Goal: Task Accomplishment & Management: Complete application form

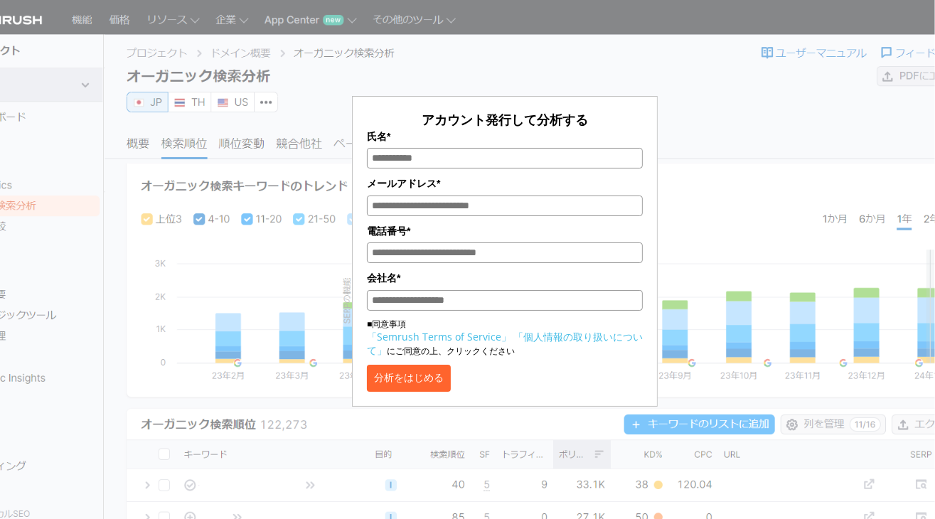
click at [498, 155] on input "氏名*" at bounding box center [505, 158] width 276 height 21
click at [700, 100] on div "アカウント発行して分析する 氏名* メールアドレス* 電話番号* 会社名* ■同意事項 「Semrush Terms of Service」 「個人情報の取り…" at bounding box center [504, 212] width 711 height 389
click at [705, 102] on div "アカウント発行して分析する 氏名* メールアドレス* 電話番号* 会社名* ■同意事項 「Semrush Terms of Service」 「個人情報の取り…" at bounding box center [504, 212] width 711 height 389
click at [404, 166] on input "氏名*" at bounding box center [505, 158] width 276 height 21
click at [384, 216] on input "メールアドレス*" at bounding box center [505, 205] width 276 height 21
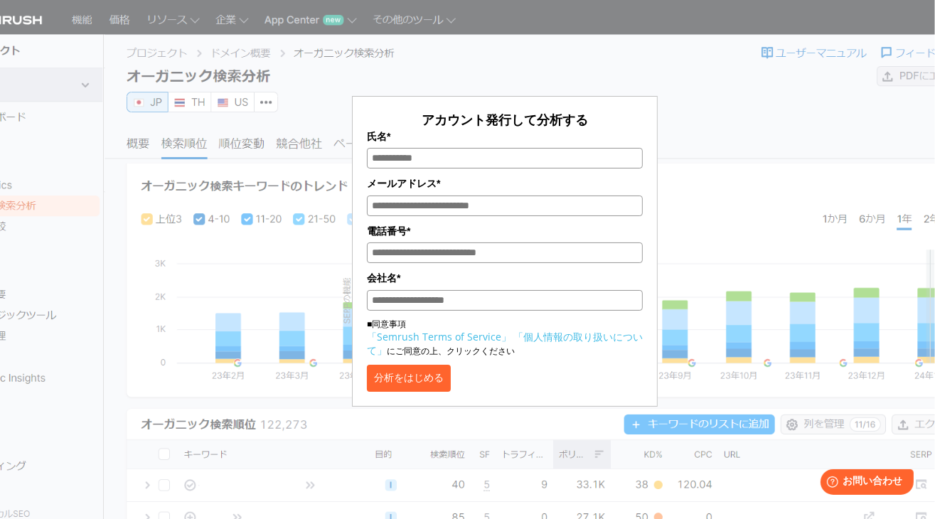
click at [444, 392] on button "分析をはじめる" at bounding box center [409, 378] width 84 height 27
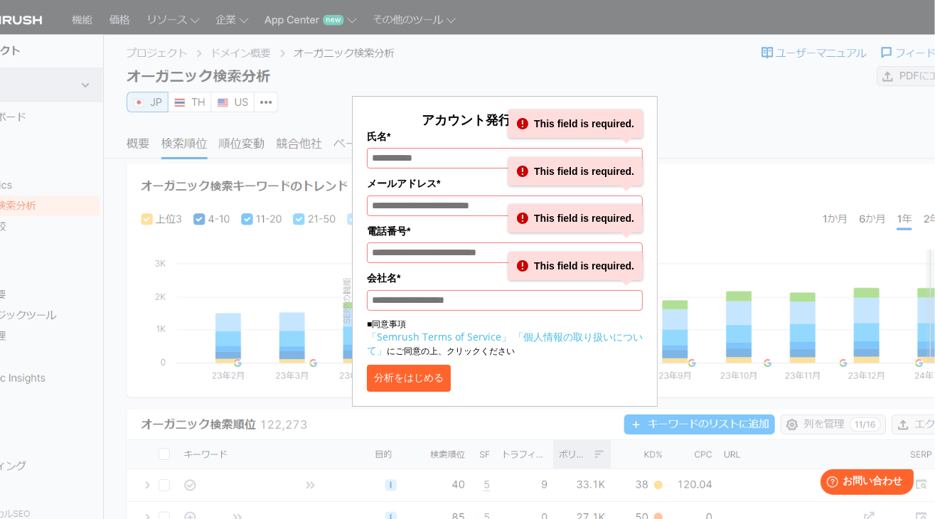
click at [444, 392] on button "分析をはじめる" at bounding box center [409, 378] width 84 height 27
click at [720, 147] on div "アカウント発行して分析する 氏名* This field is required. メールアドレス* This field is required. 電話番号…" at bounding box center [504, 212] width 711 height 389
